Goal: Transaction & Acquisition: Purchase product/service

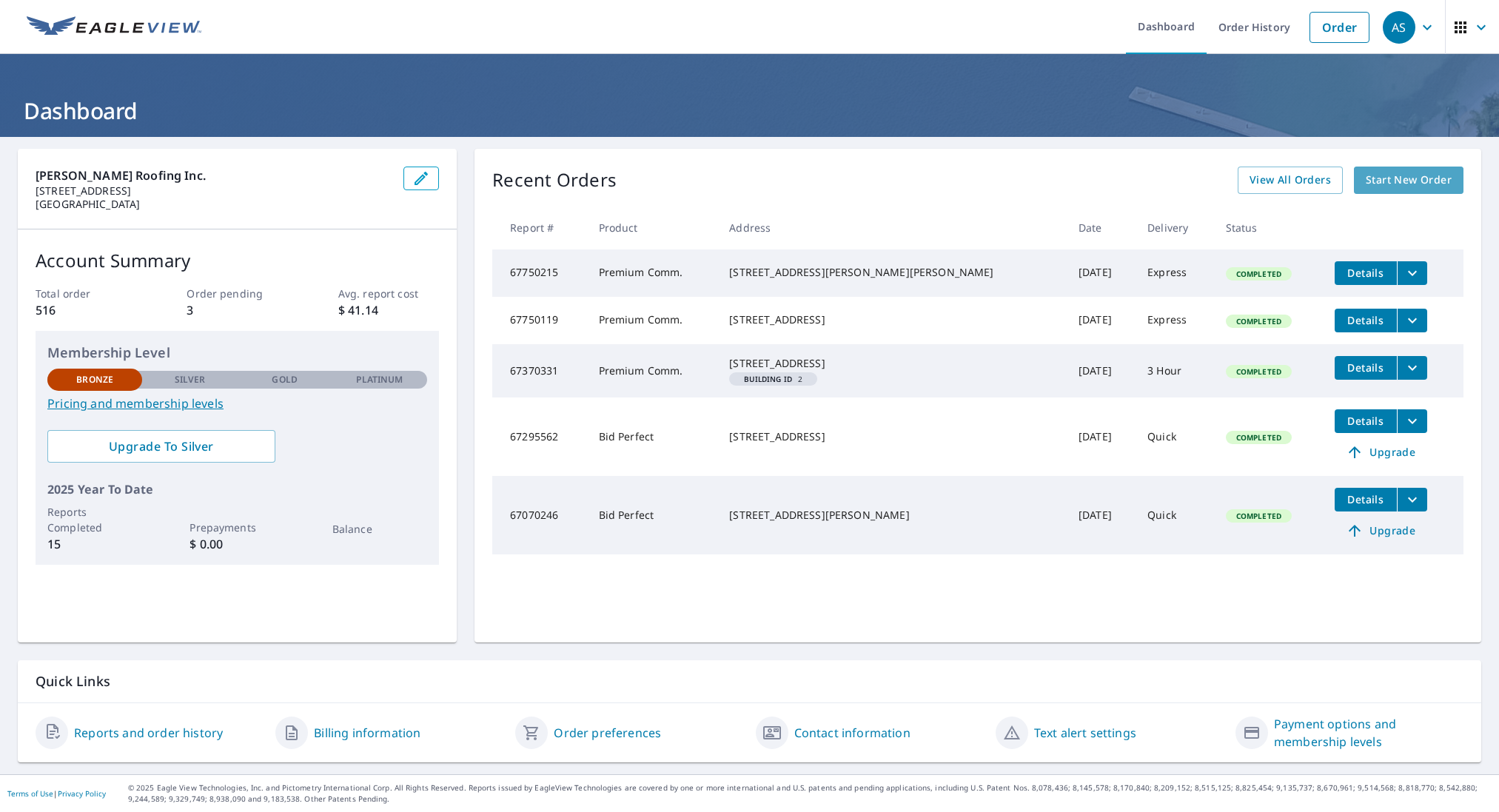
click at [1414, 178] on span "Start New Order" at bounding box center [1409, 180] width 86 height 18
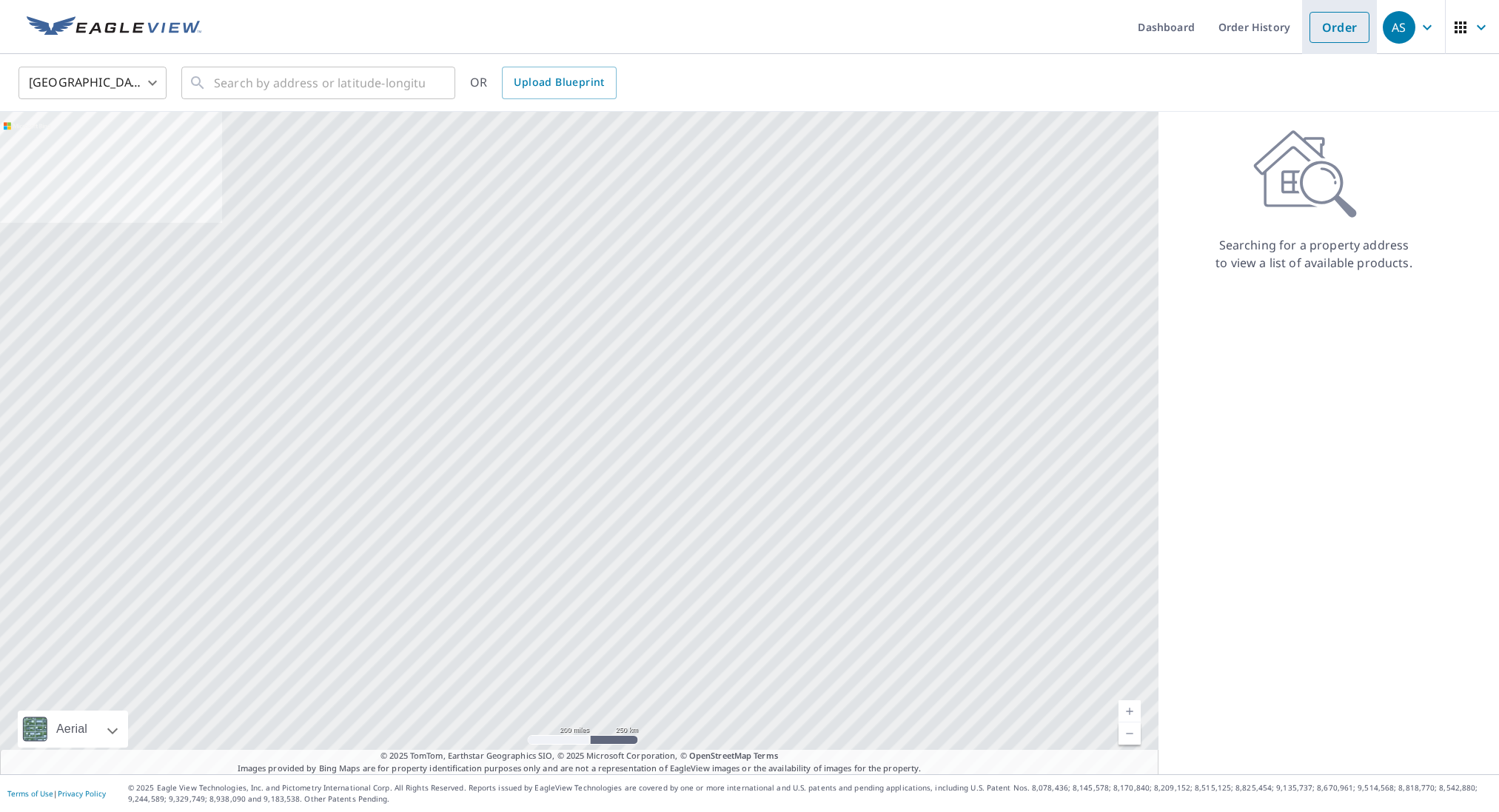
click at [1341, 25] on link "Order" at bounding box center [1340, 27] width 60 height 31
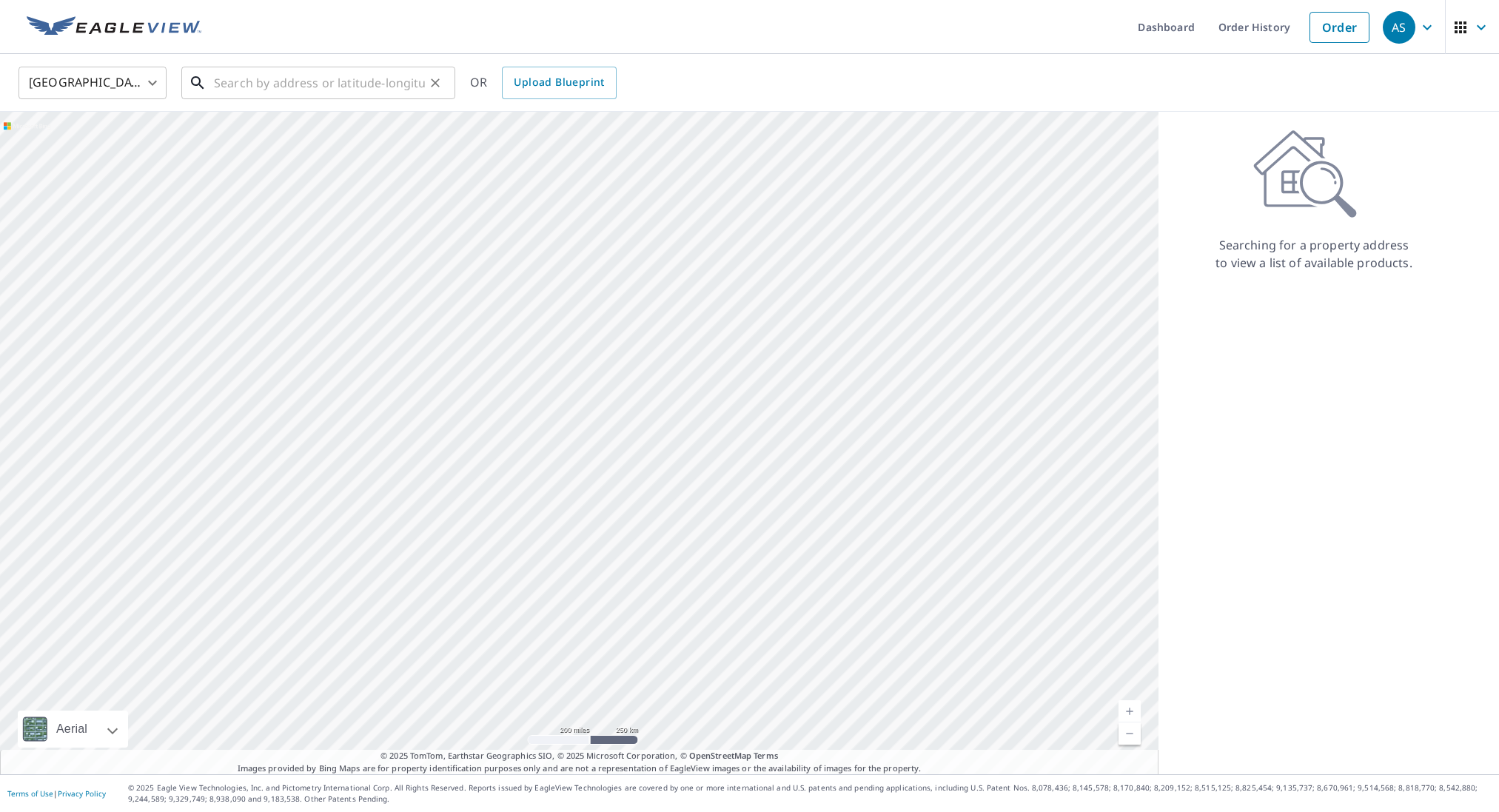
click at [262, 82] on input "text" at bounding box center [319, 83] width 211 height 41
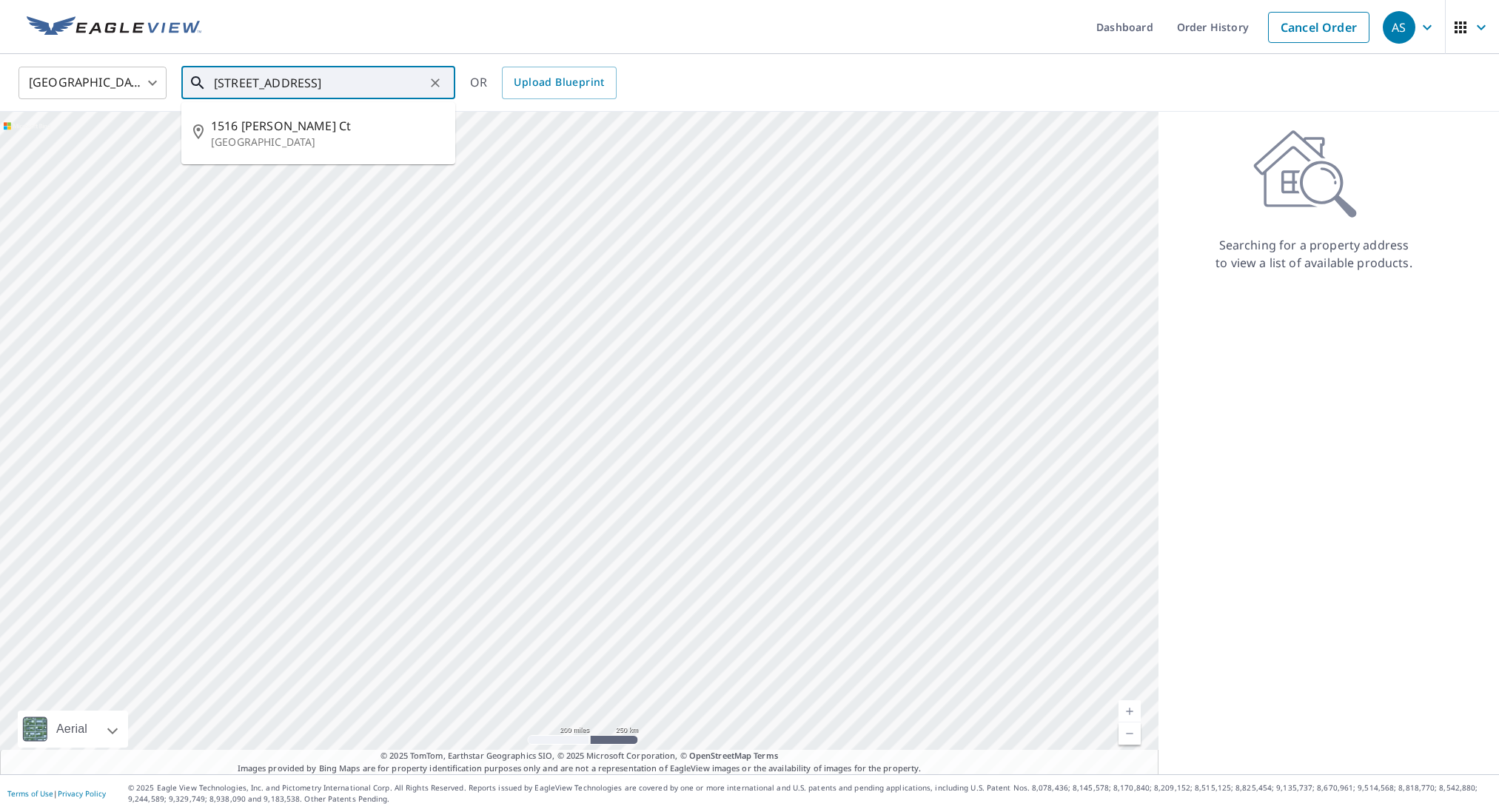
type input "[STREET_ADDRESS]"
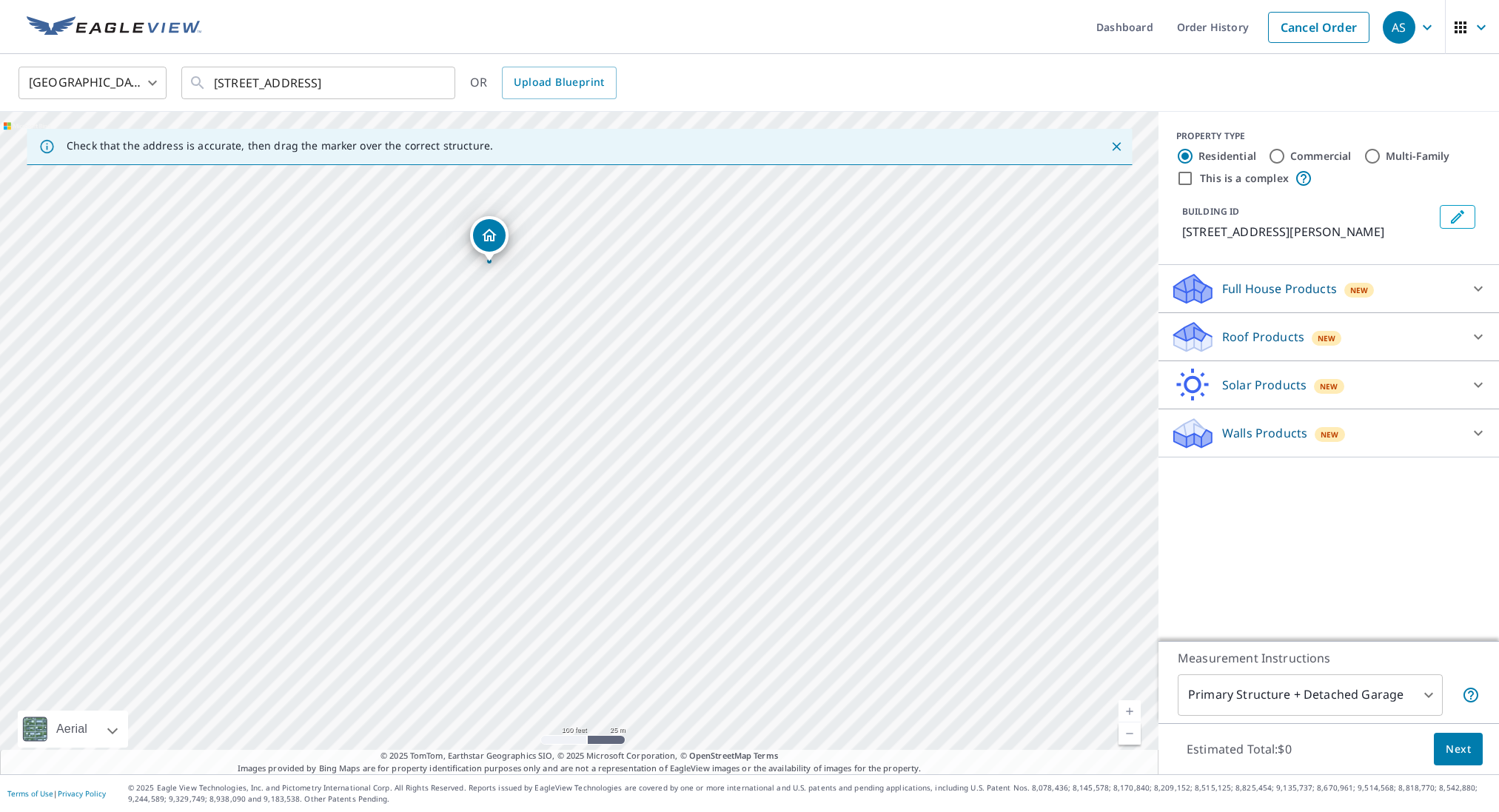
drag, startPoint x: 610, startPoint y: 552, endPoint x: 663, endPoint y: 472, distance: 96.0
click at [663, 472] on div "[STREET_ADDRESS][PERSON_NAME][PERSON_NAME]" at bounding box center [579, 443] width 1159 height 663
click at [1275, 153] on input "Commercial" at bounding box center [1276, 156] width 18 height 18
radio input "true"
type input "4"
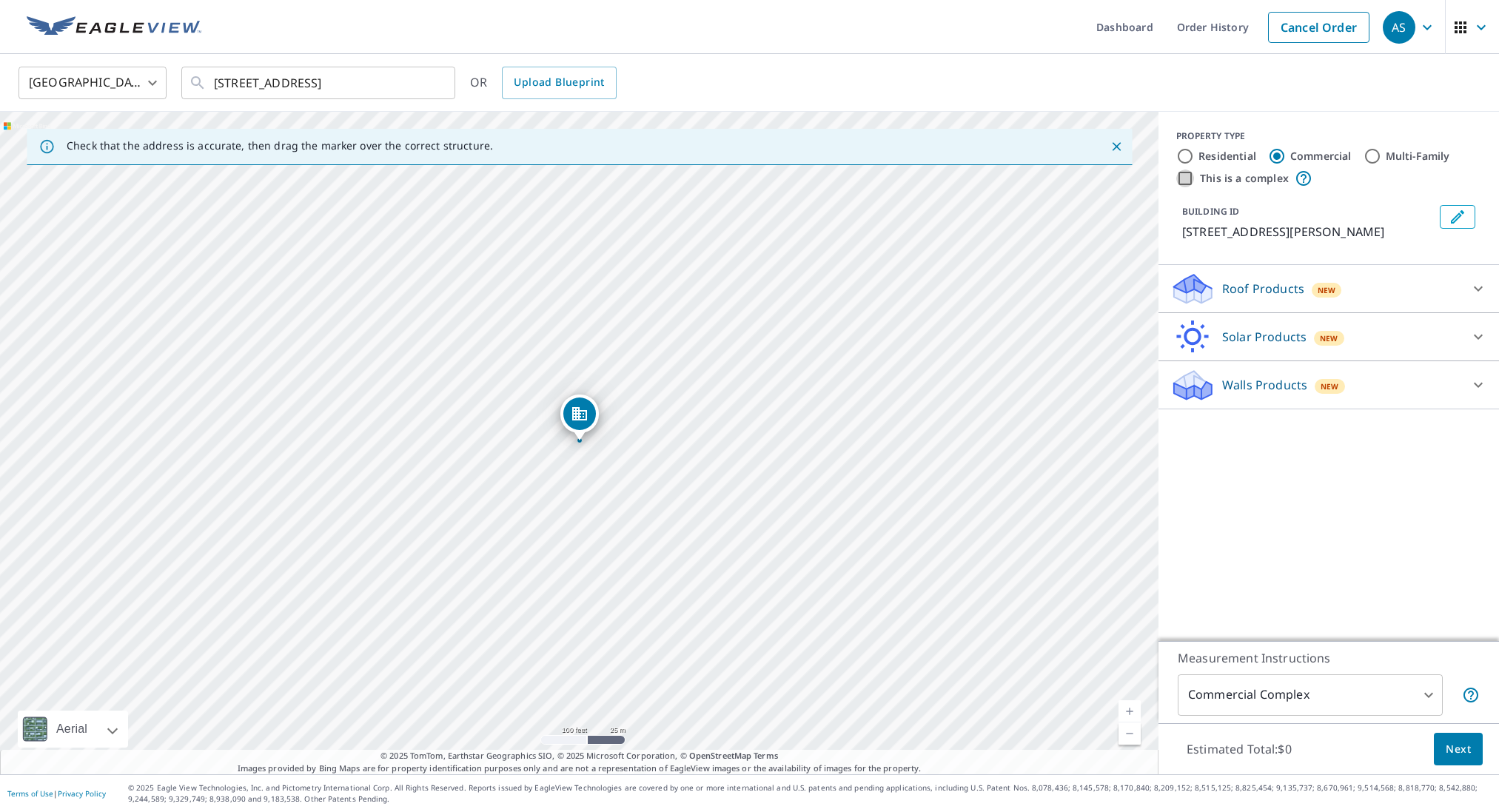
click at [1186, 178] on input "This is a complex" at bounding box center [1185, 178] width 18 height 18
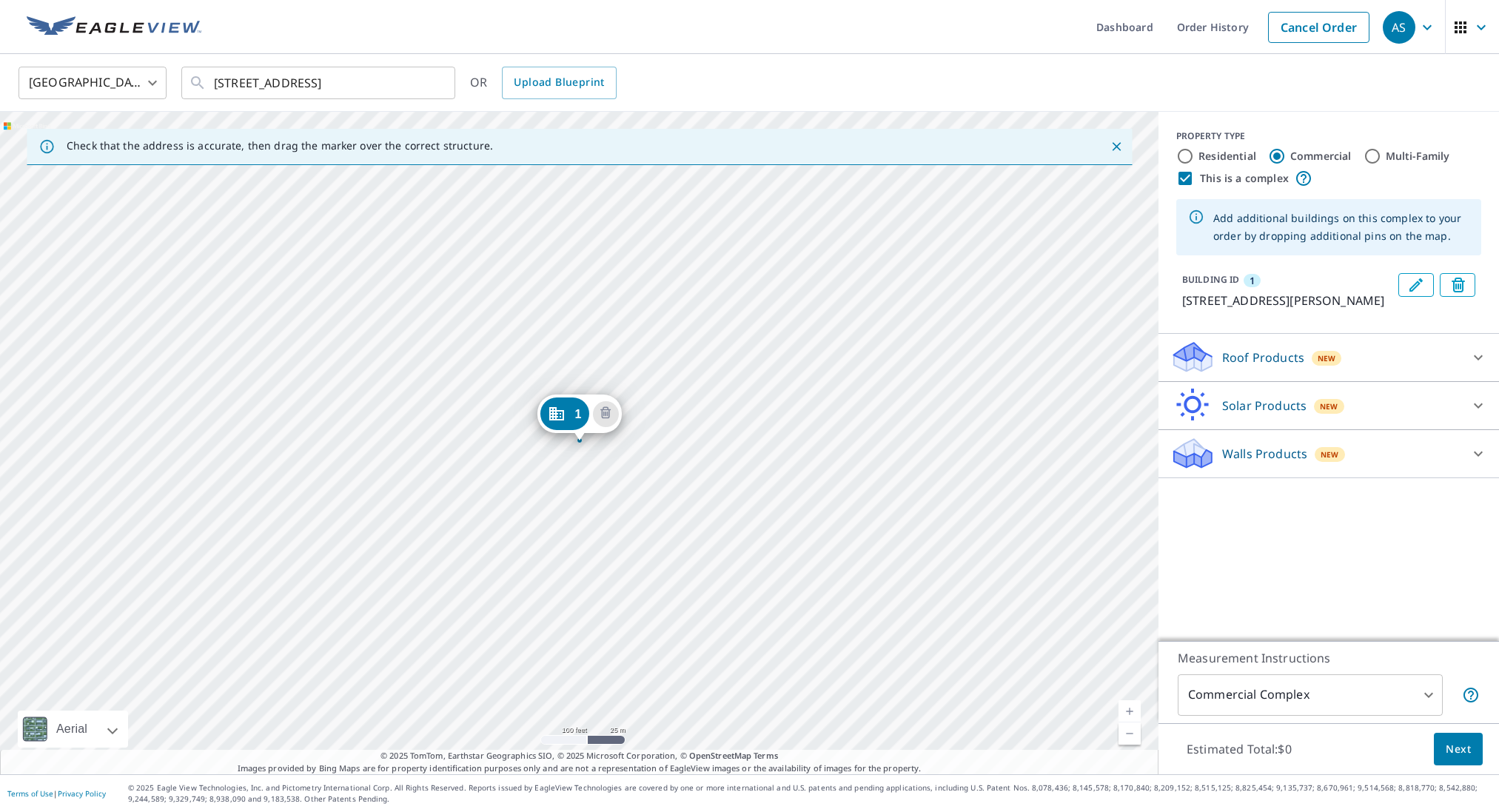
click at [1186, 178] on input "This is a complex" at bounding box center [1185, 178] width 18 height 18
checkbox input "false"
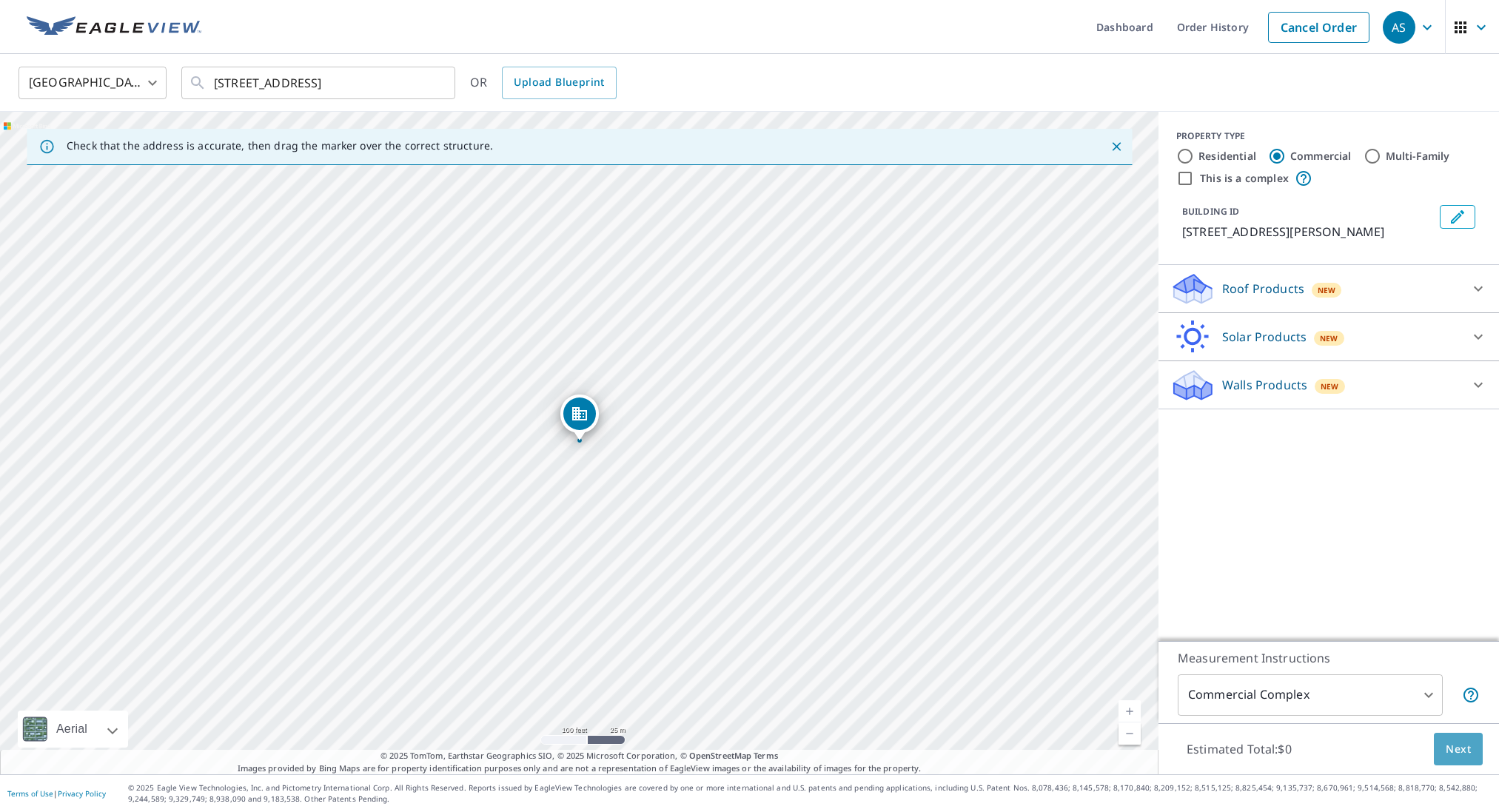
click at [1452, 747] on span "Next" at bounding box center [1458, 749] width 25 height 18
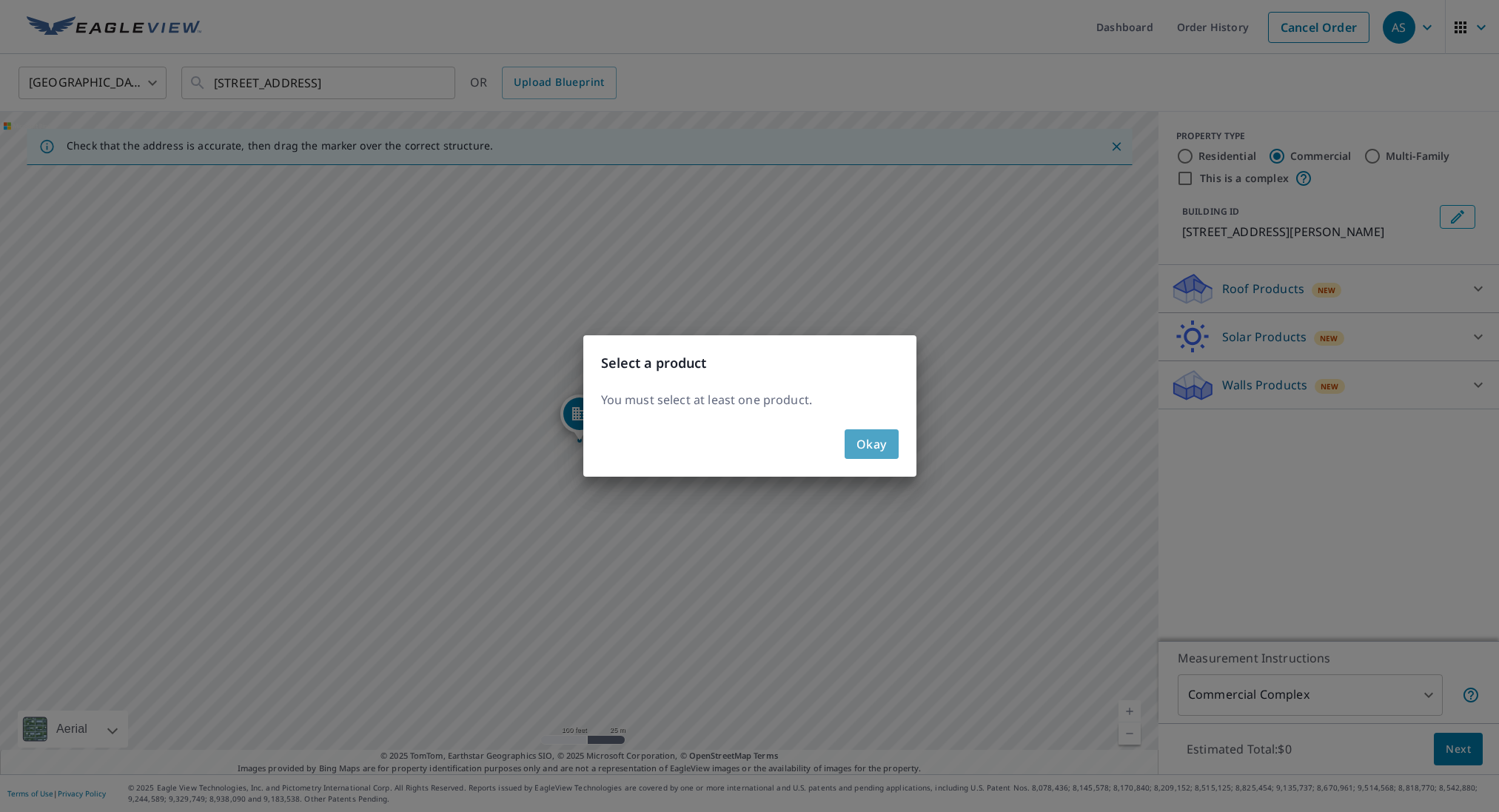
click at [872, 445] on span "Okay" at bounding box center [872, 444] width 31 height 21
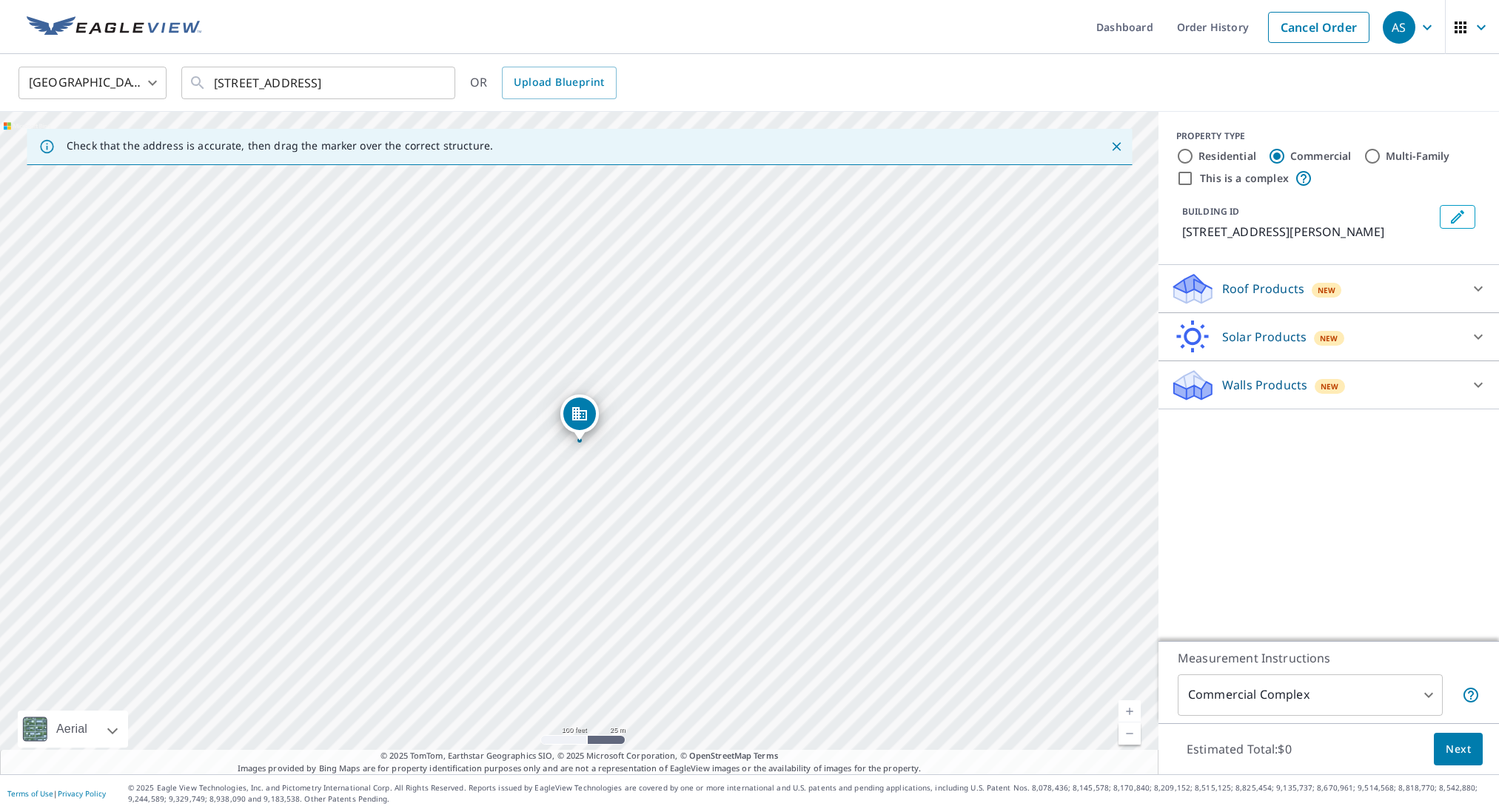
click at [1439, 289] on div "Roof Products New" at bounding box center [1315, 289] width 290 height 35
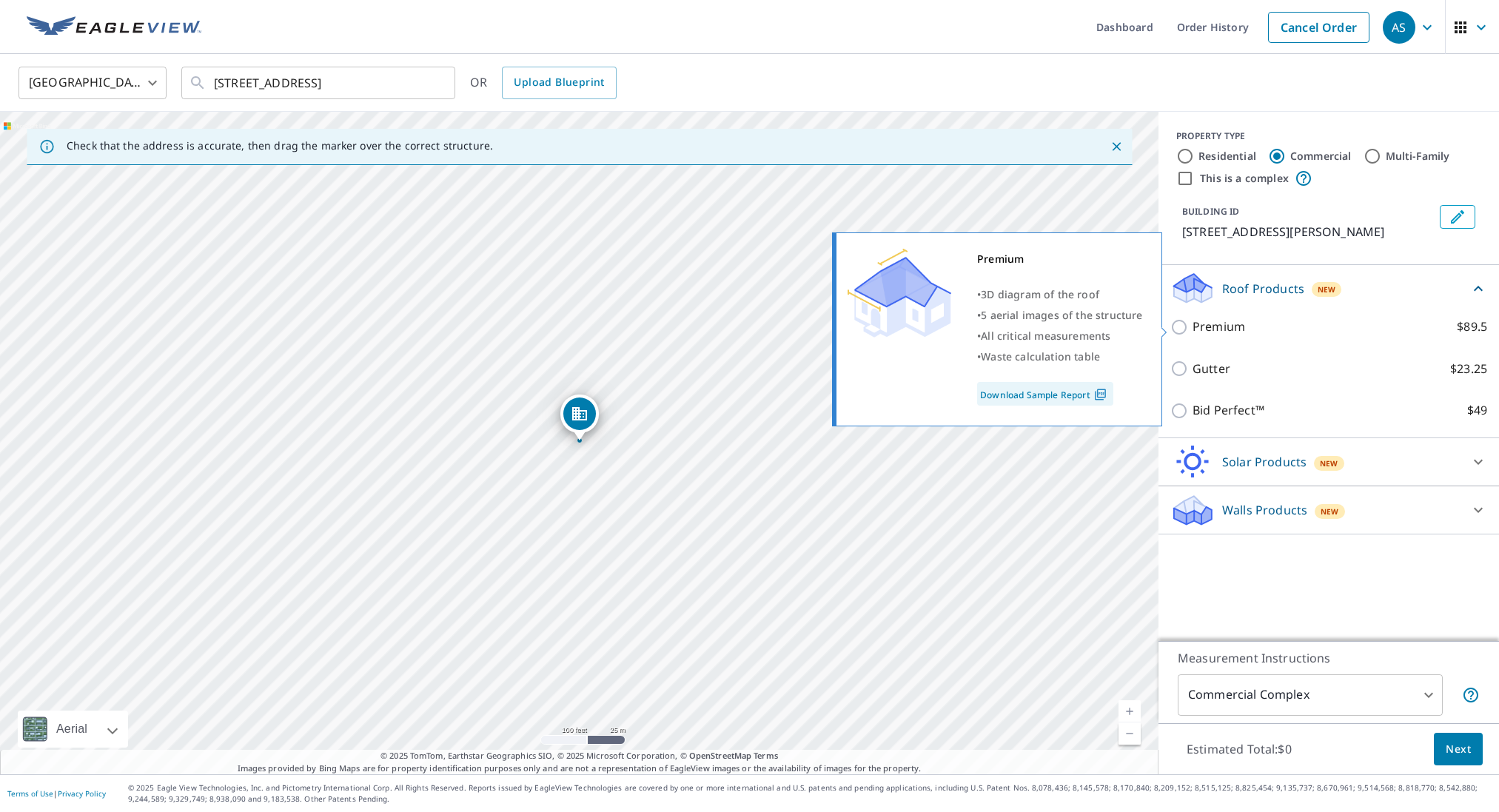
click at [1177, 325] on input "Premium $89.5" at bounding box center [1181, 326] width 22 height 18
checkbox input "true"
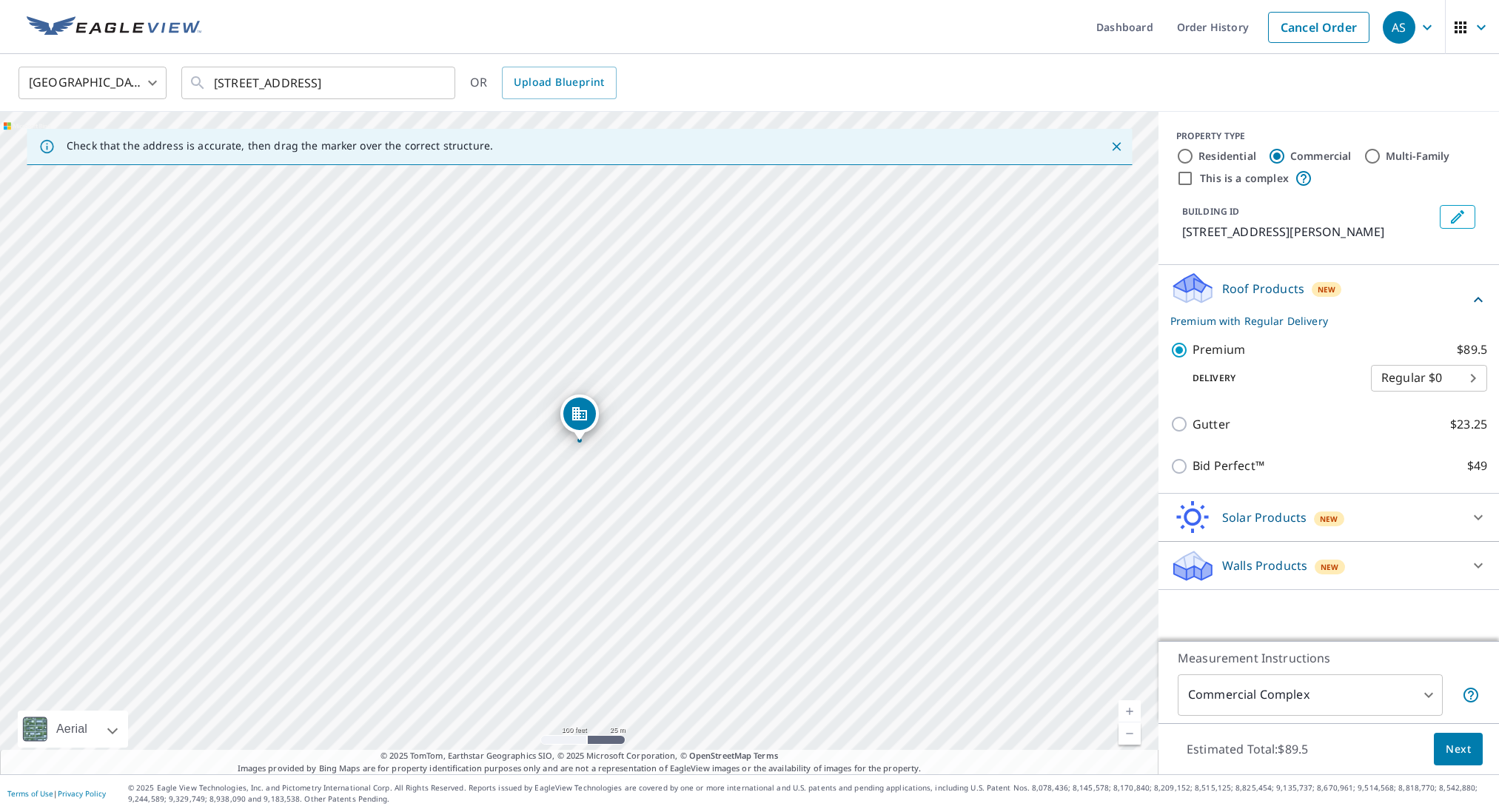
click at [1464, 380] on body "AS AS Dashboard Order History Cancel Order AS United States US ​ [STREET_ADDRES…" at bounding box center [749, 406] width 1499 height 812
click at [1430, 410] on li "Express $31.75" at bounding box center [1429, 404] width 116 height 27
type input "4"
click at [1457, 747] on span "Next" at bounding box center [1458, 749] width 25 height 18
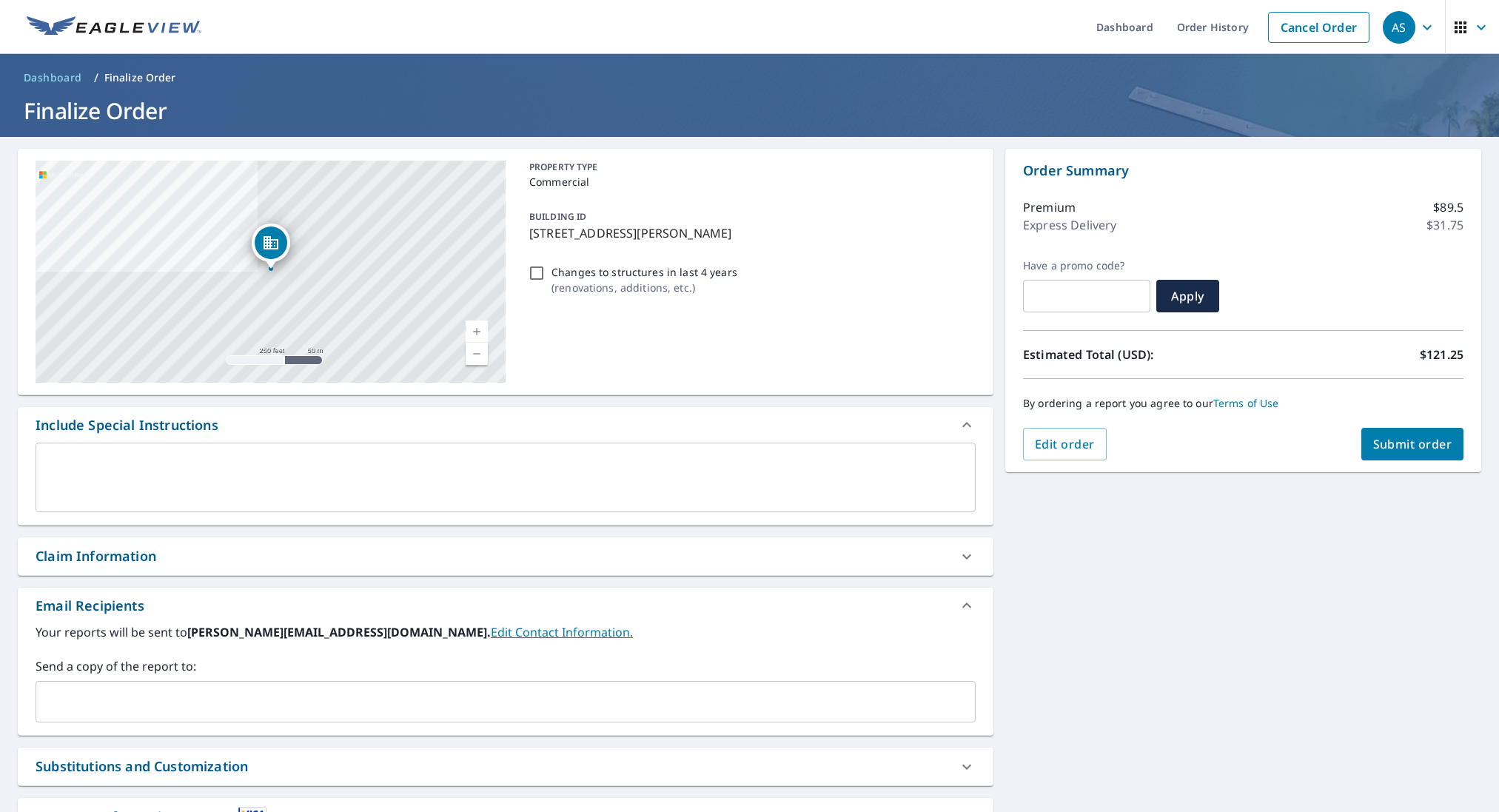
click at [169, 461] on textarea at bounding box center [505, 477] width 919 height 42
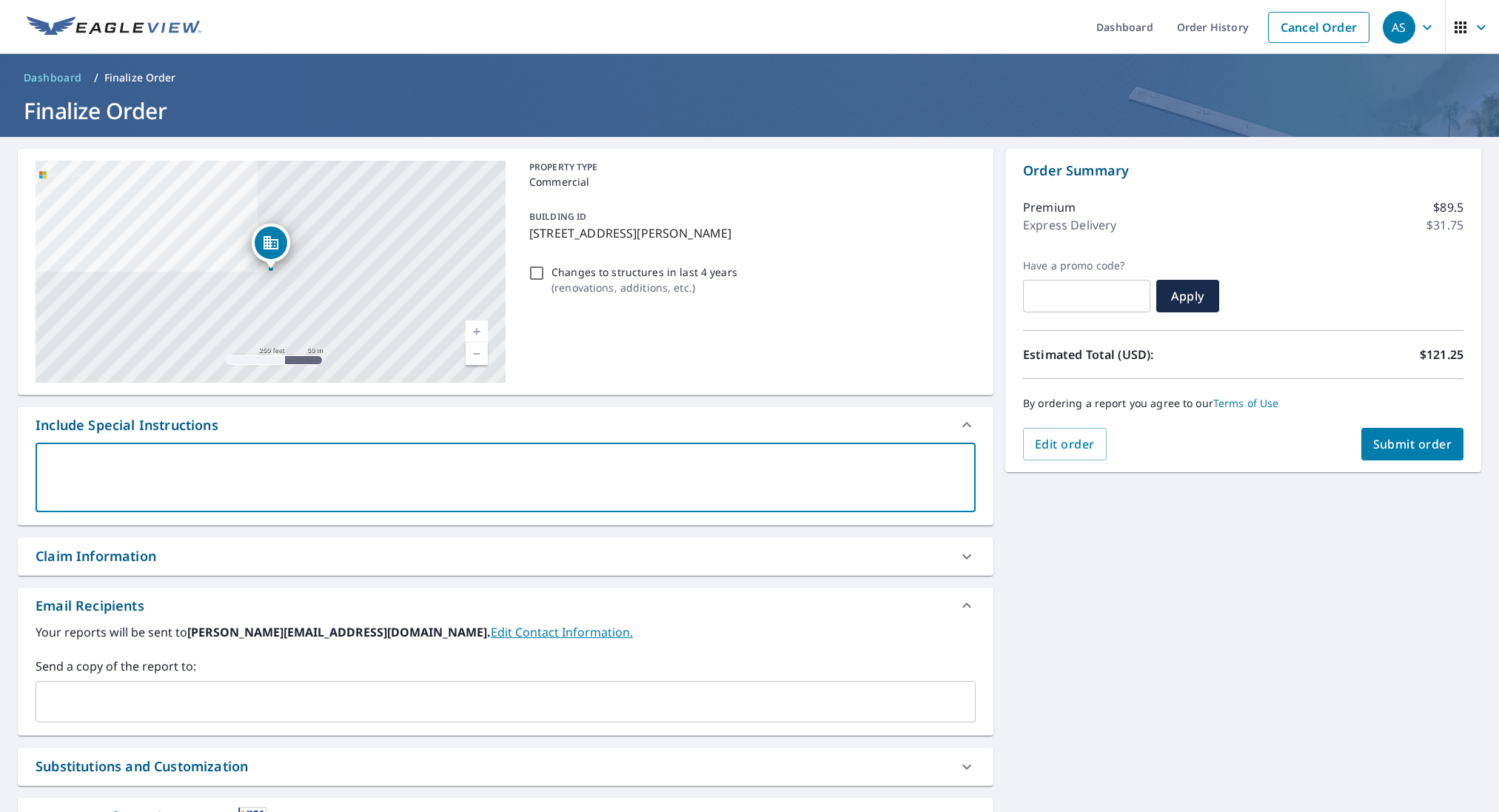
type textarea "A"
type textarea "x"
checkbox input "true"
type textarea "Al"
type textarea "x"
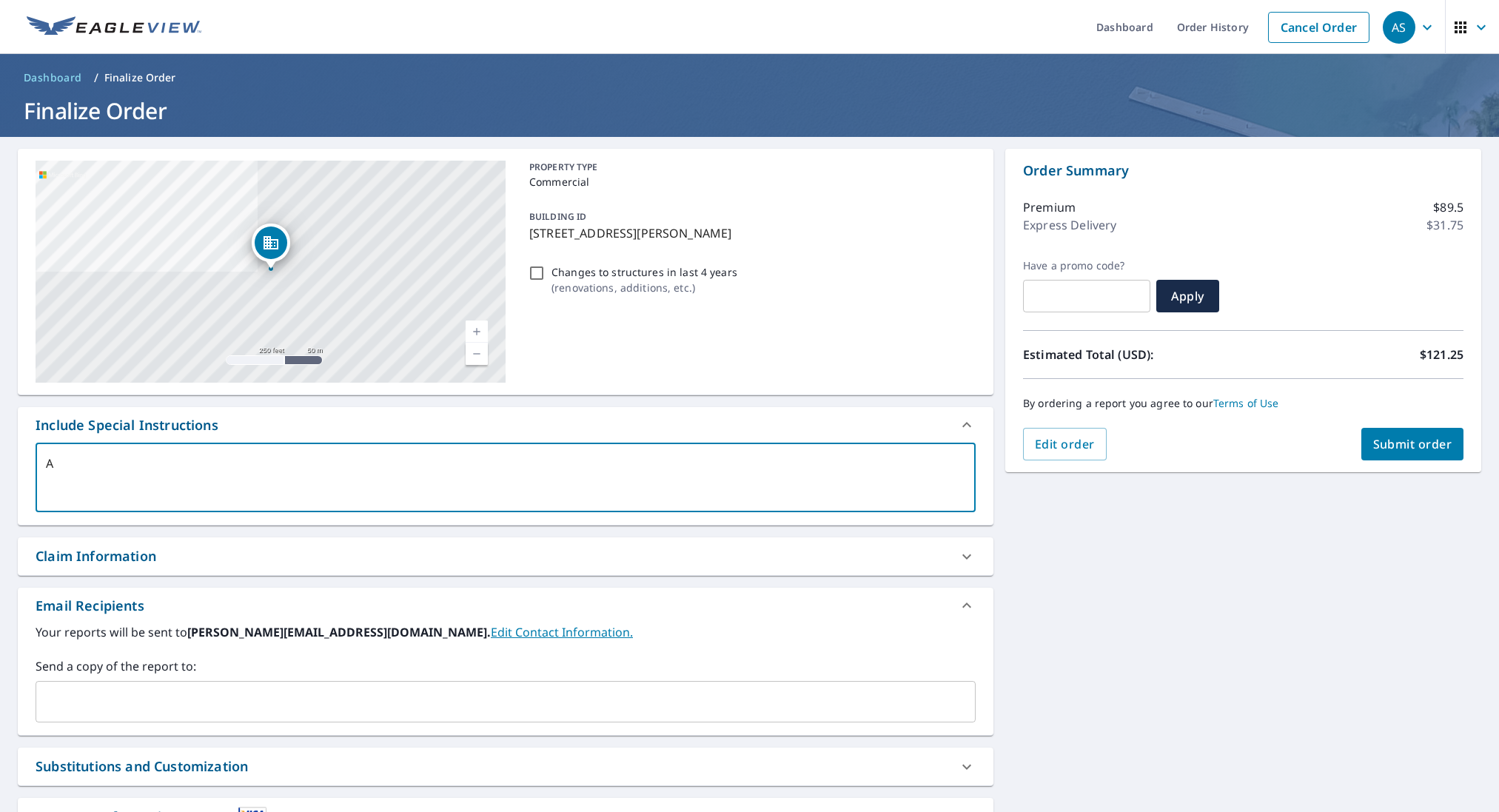
checkbox input "true"
type textarea "All"
type textarea "x"
checkbox input "true"
type textarea "All"
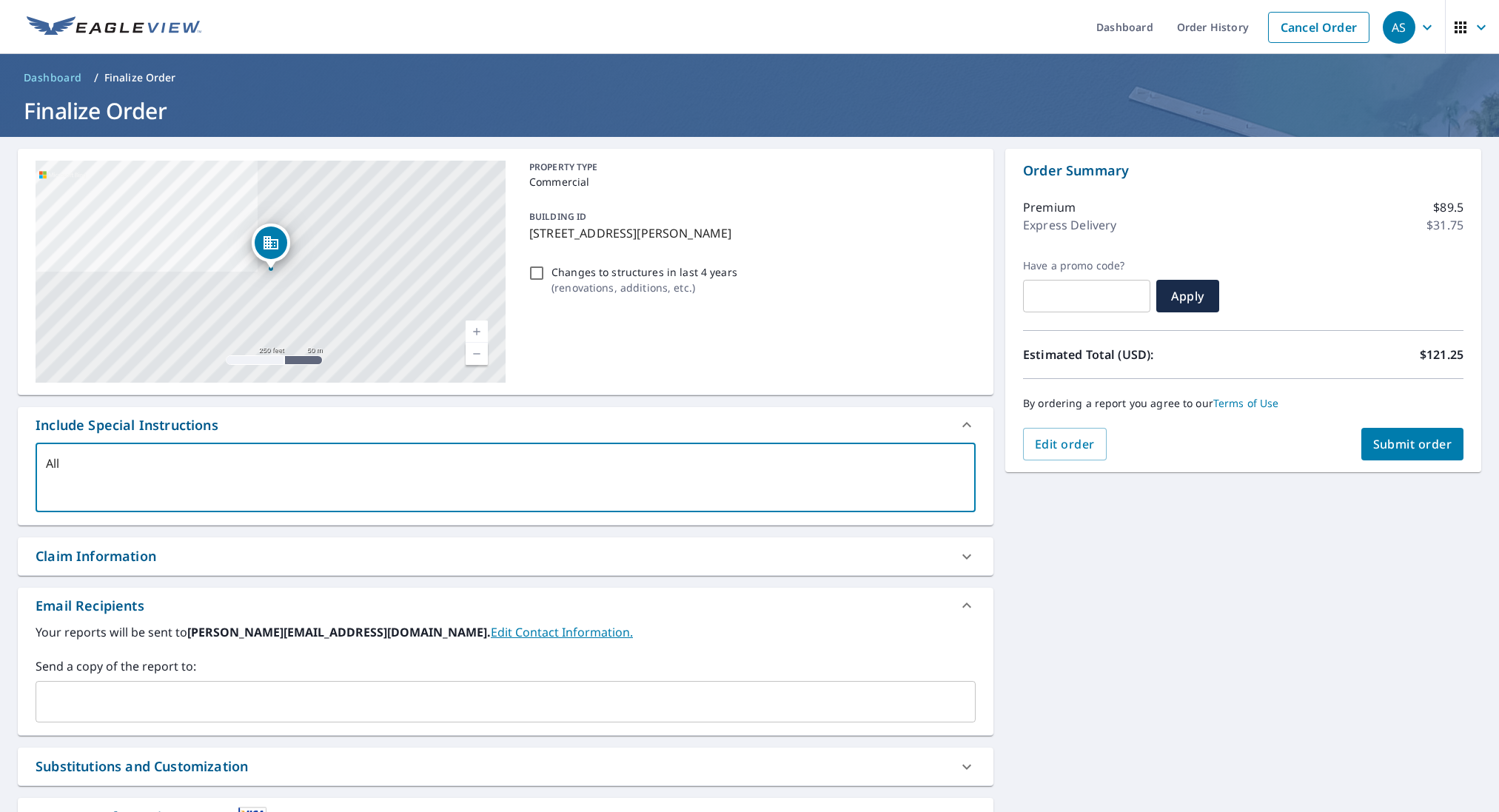
type textarea "x"
checkbox input "true"
type textarea "All u"
type textarea "x"
checkbox input "true"
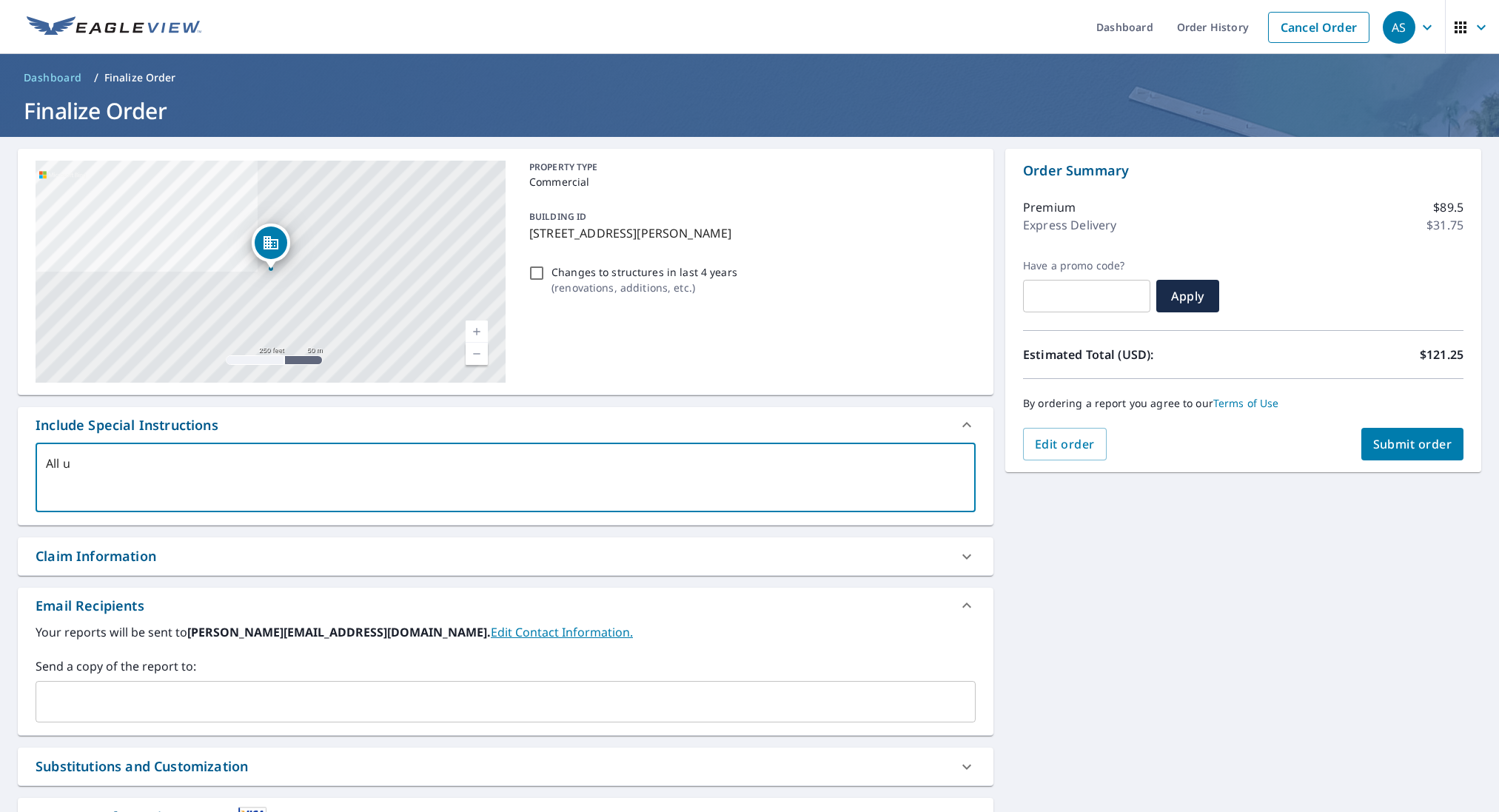
type textarea "All un"
type textarea "x"
checkbox input "true"
type textarea "All uni"
type textarea "x"
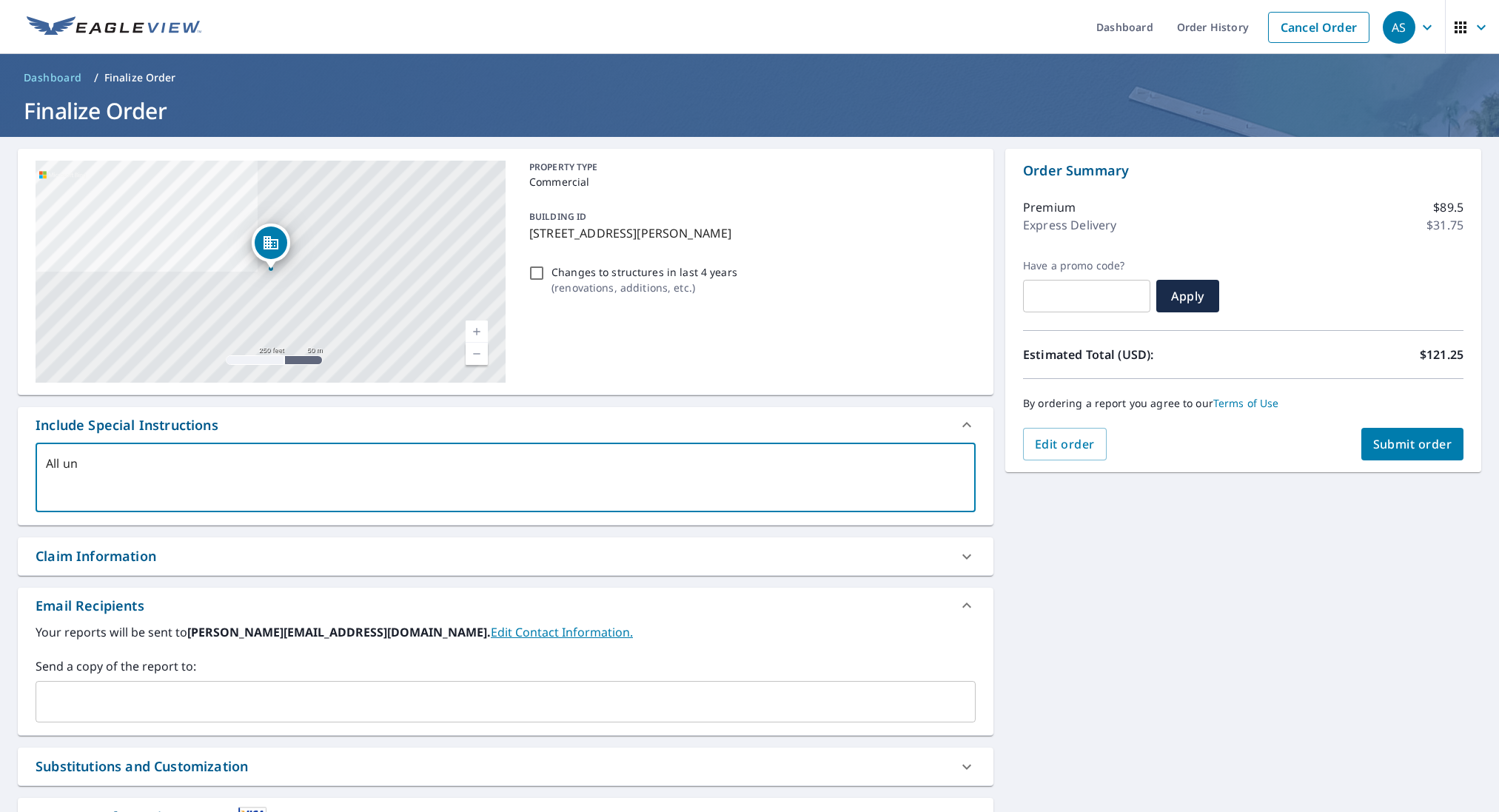
checkbox input "true"
type textarea "All unit"
type textarea "x"
checkbox input "true"
type textarea "All units"
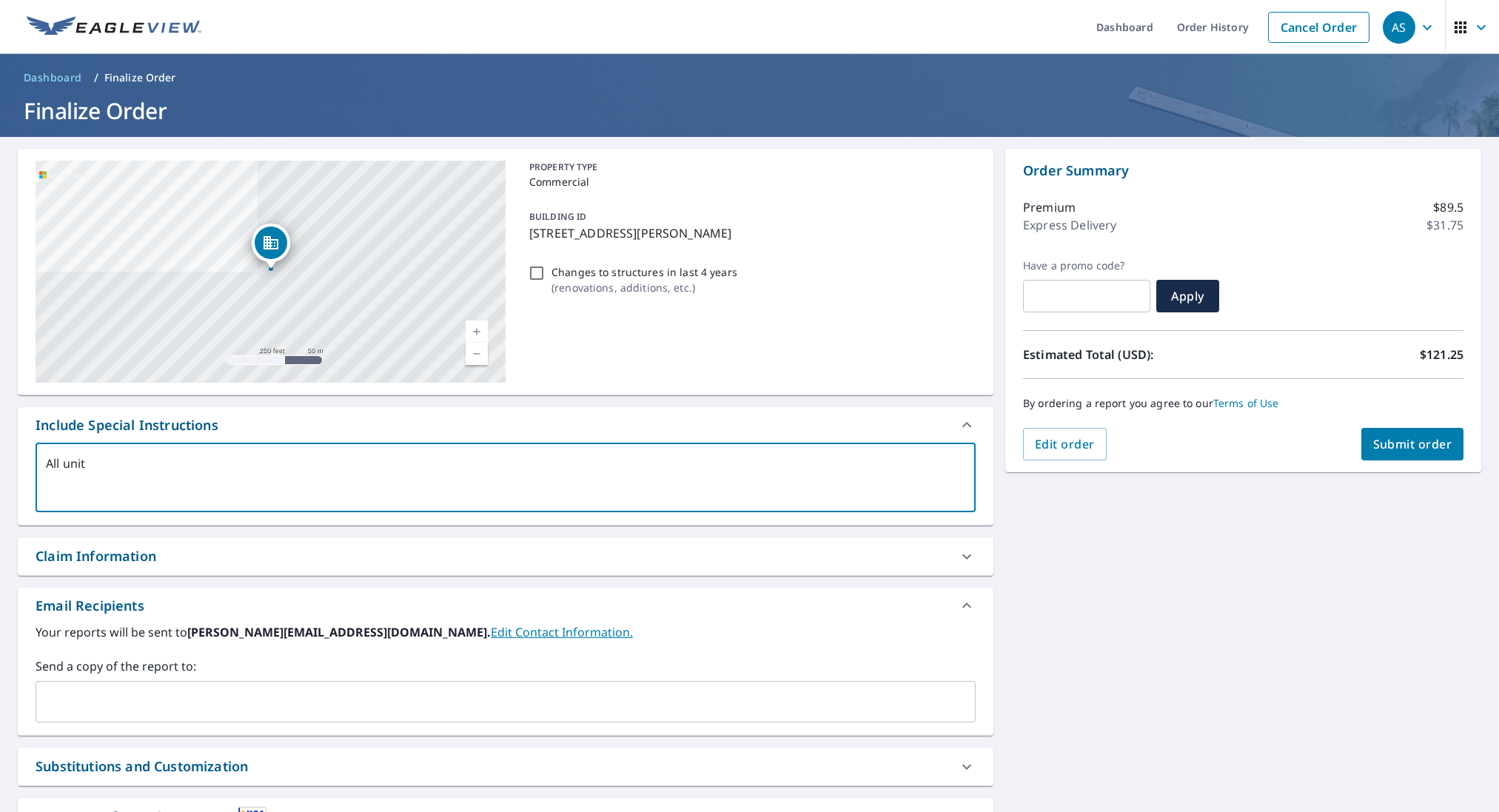
type textarea "x"
checkbox input "true"
type textarea "All units"
type textarea "x"
checkbox input "true"
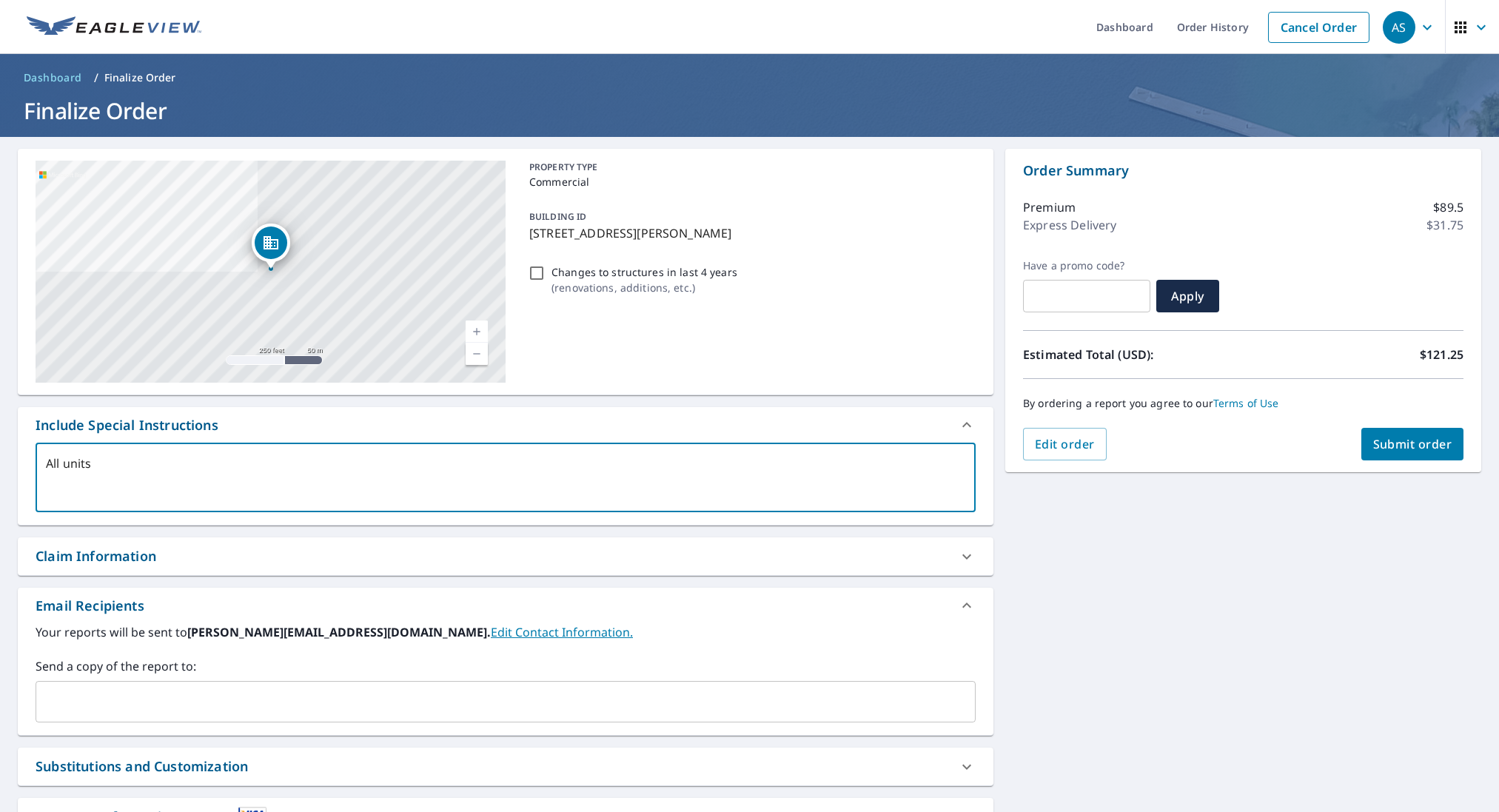
type textarea "All units p"
type textarea "x"
checkbox input "true"
type textarea "All units pl"
type textarea "x"
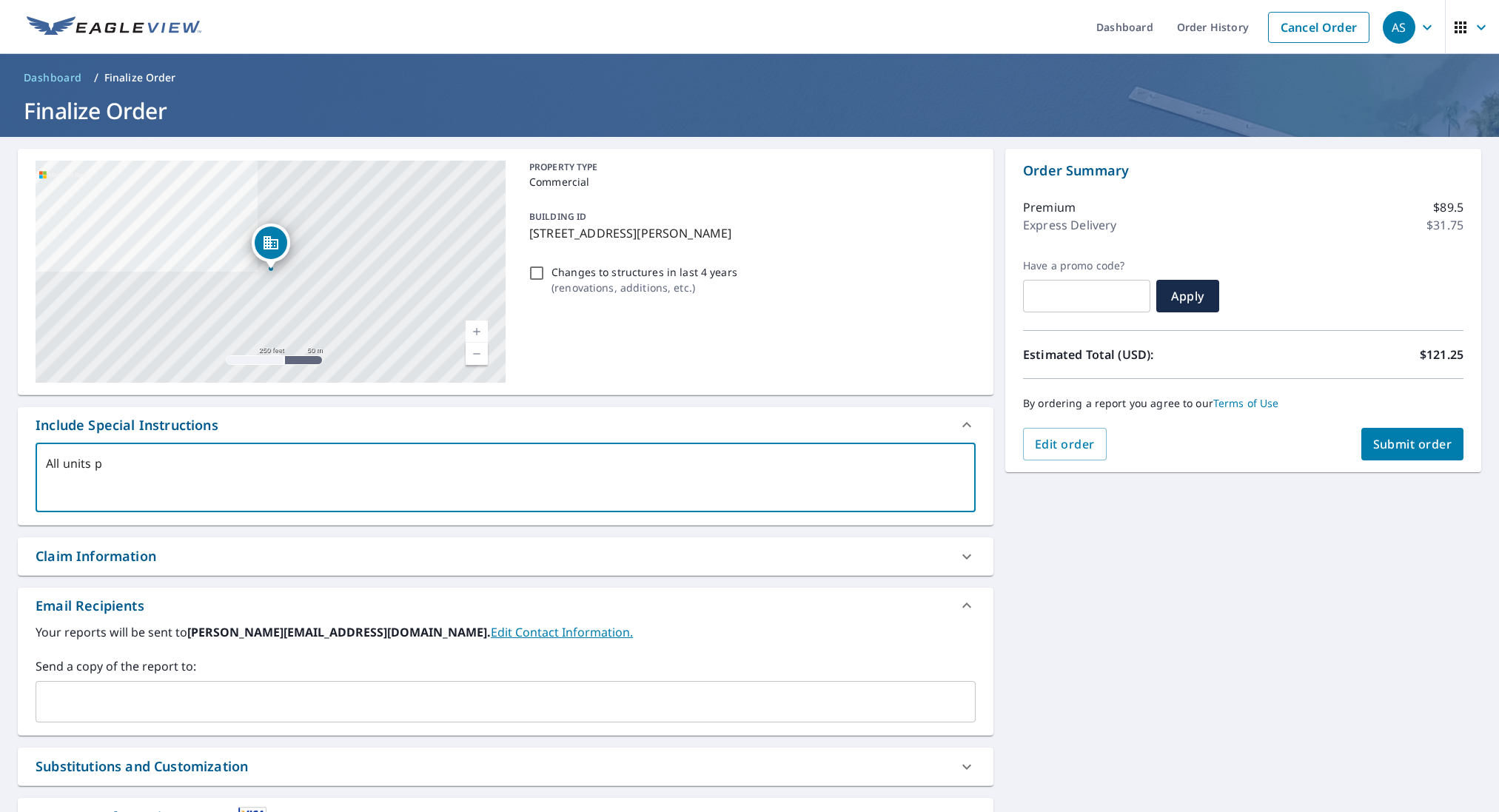
checkbox input "true"
type textarea "All units ple"
type textarea "x"
checkbox input "true"
type textarea "All units plea"
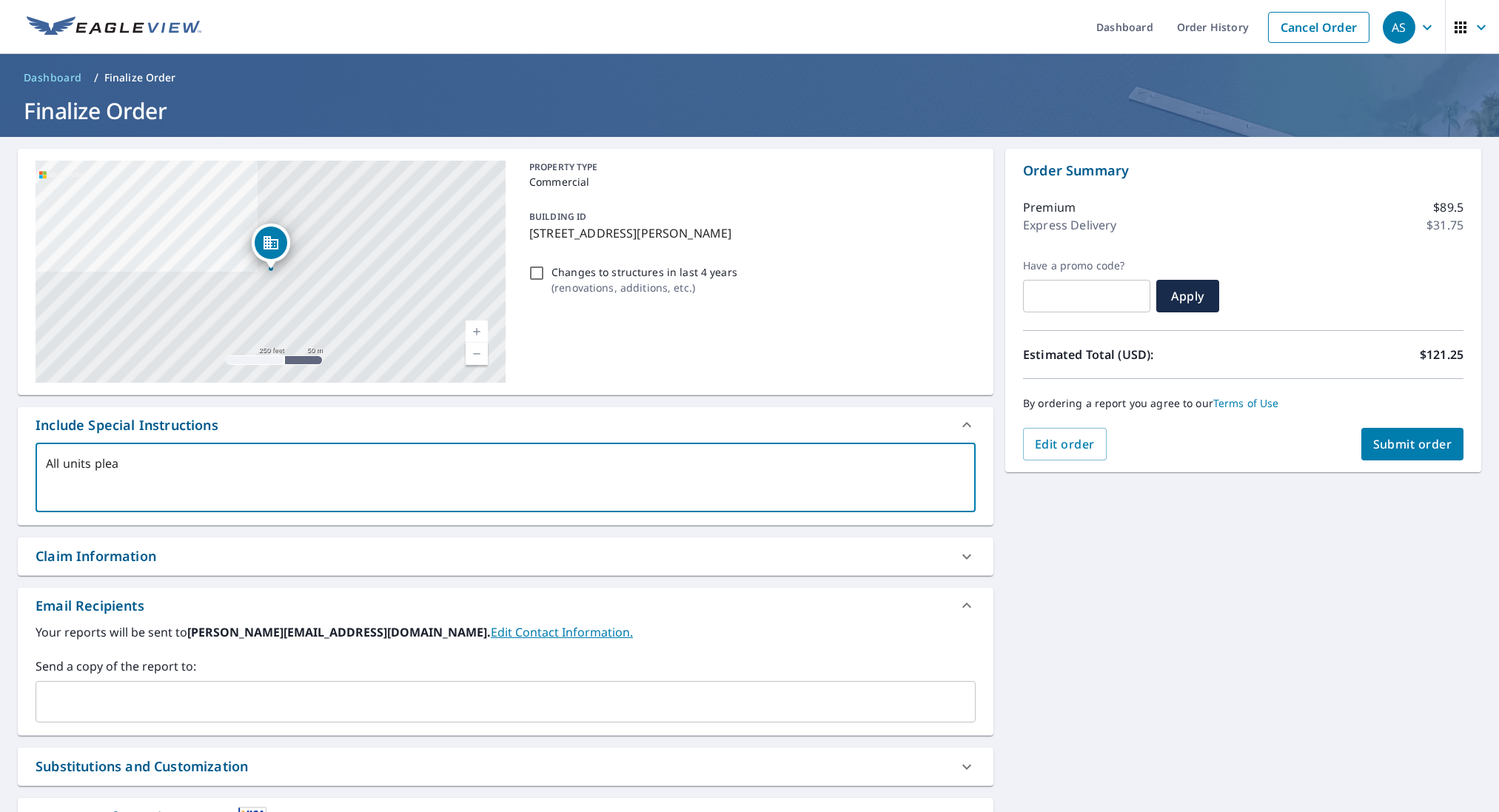
type textarea "x"
checkbox input "true"
type textarea "All units pleas"
type textarea "x"
checkbox input "true"
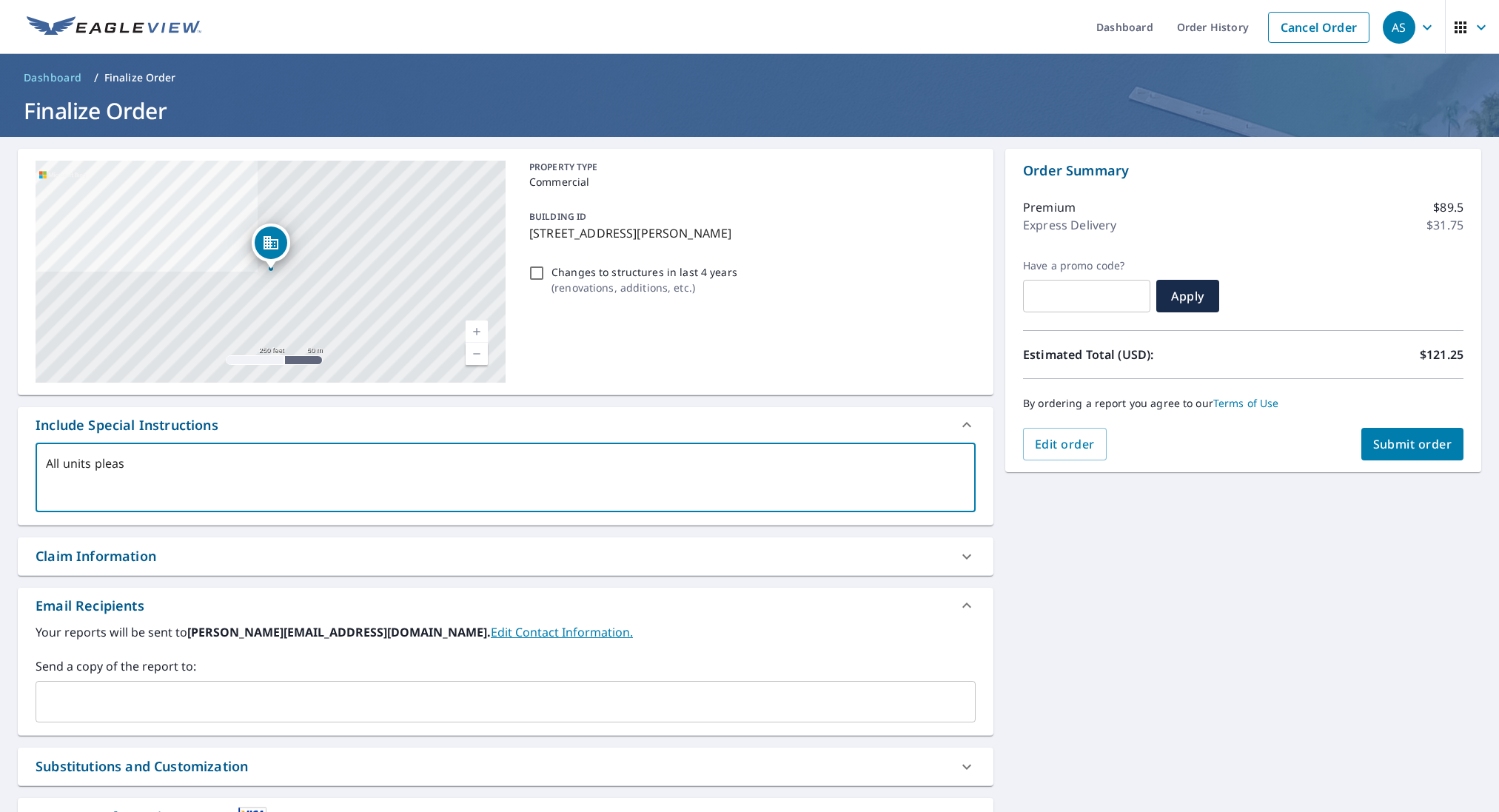
type textarea "All units please"
type textarea "x"
checkbox input "true"
type textarea "All units please"
click at [1004, 605] on div "[STREET_ADDRESS][PERSON_NAME][PERSON_NAME] A standard road map Aerial A detaile…" at bounding box center [749, 515] width 1499 height 757
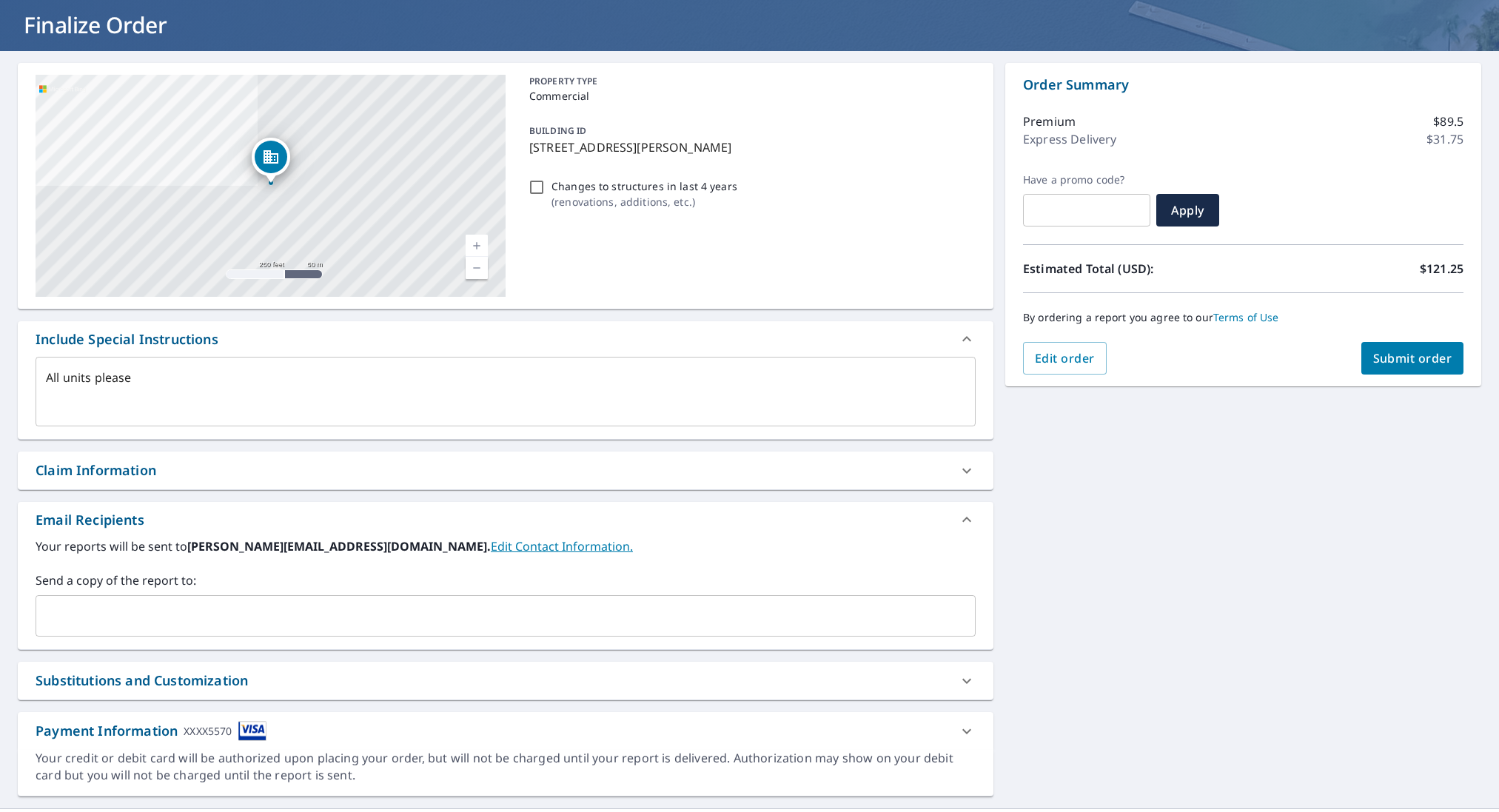
scroll to position [81, 0]
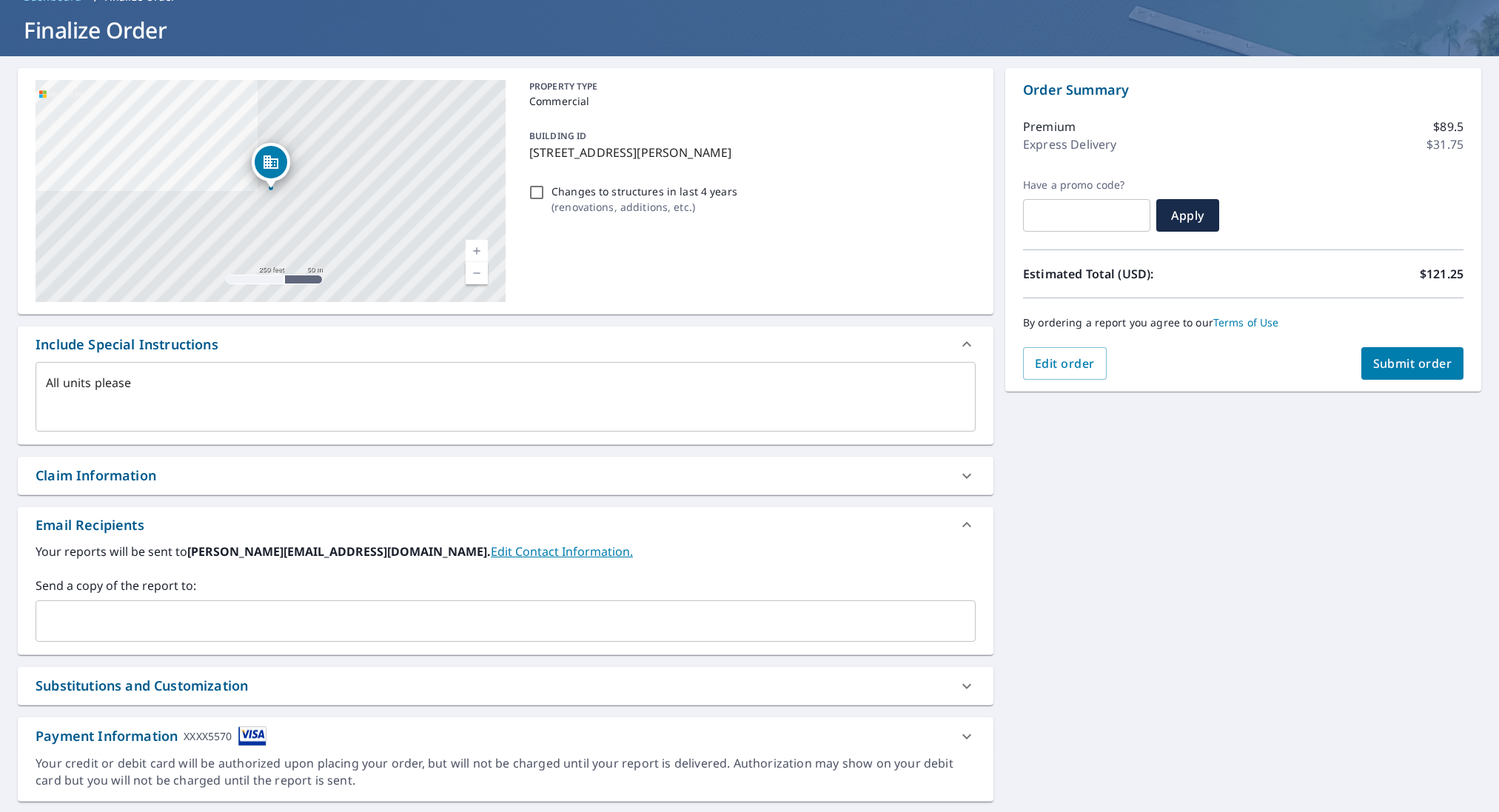
click at [1416, 367] on span "Submit order" at bounding box center [1413, 363] width 79 height 16
type textarea "x"
checkbox input "true"
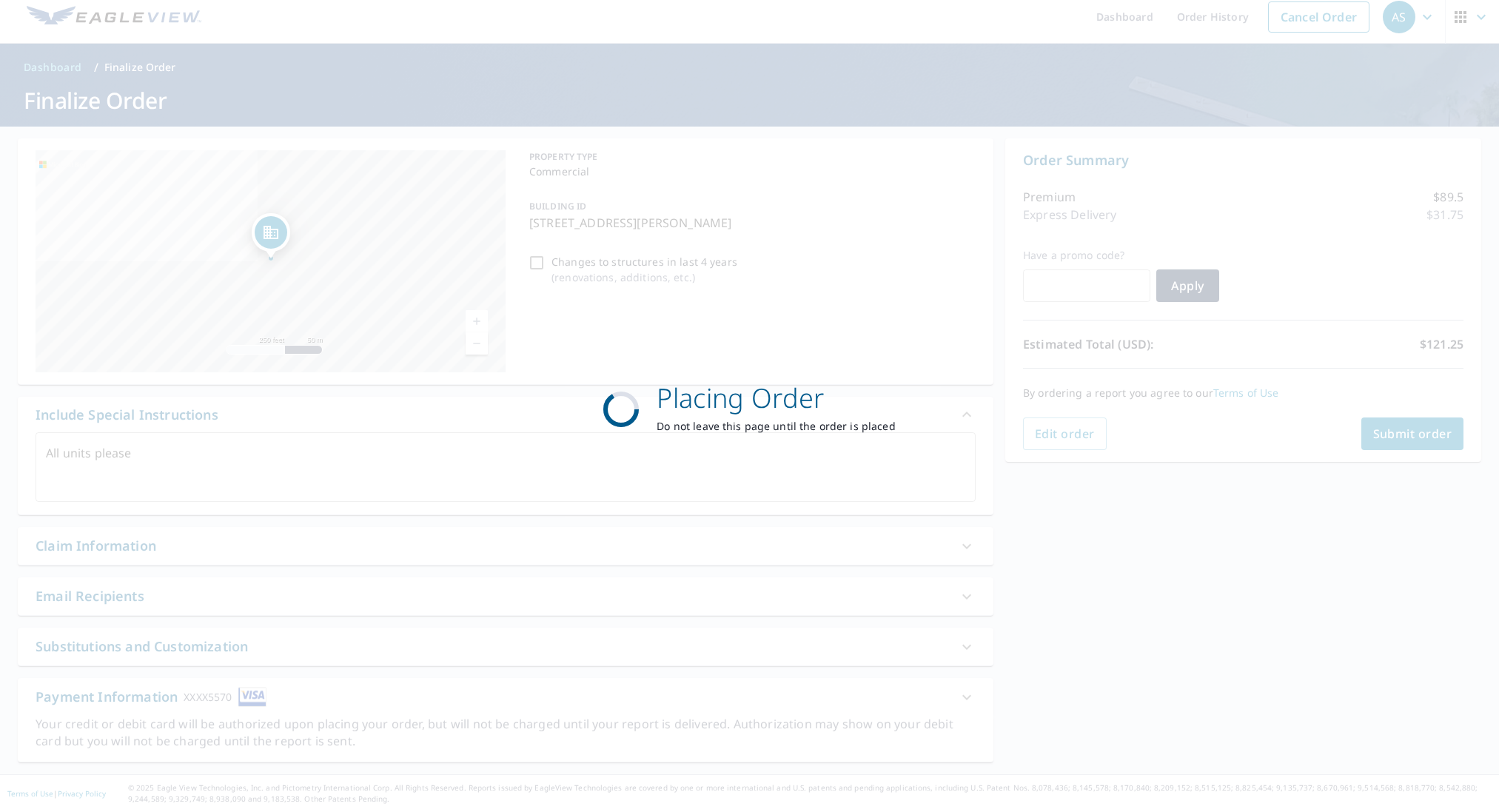
scroll to position [11, 0]
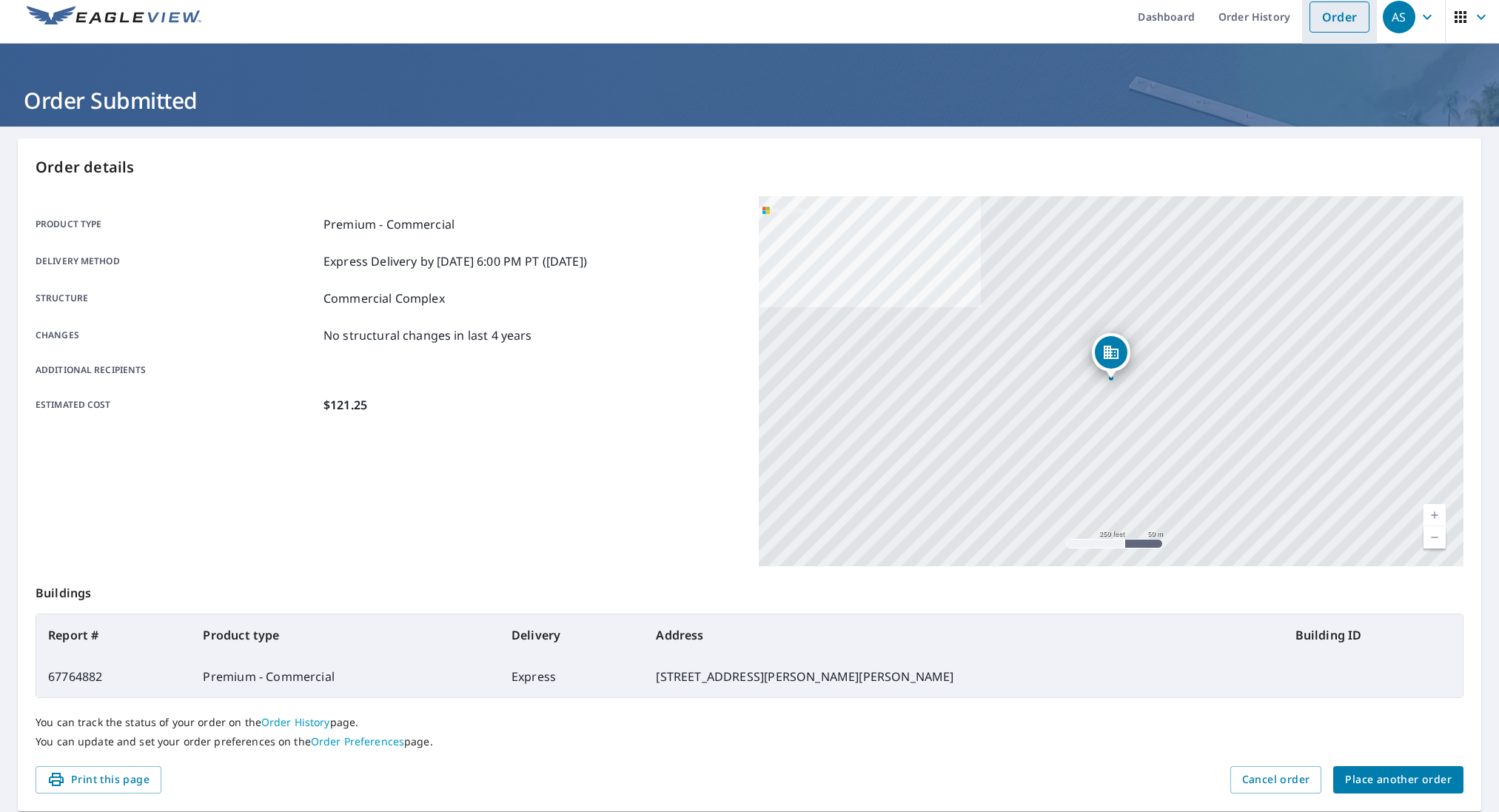
click at [1346, 21] on link "Order" at bounding box center [1340, 17] width 60 height 31
